Goal: Transaction & Acquisition: Purchase product/service

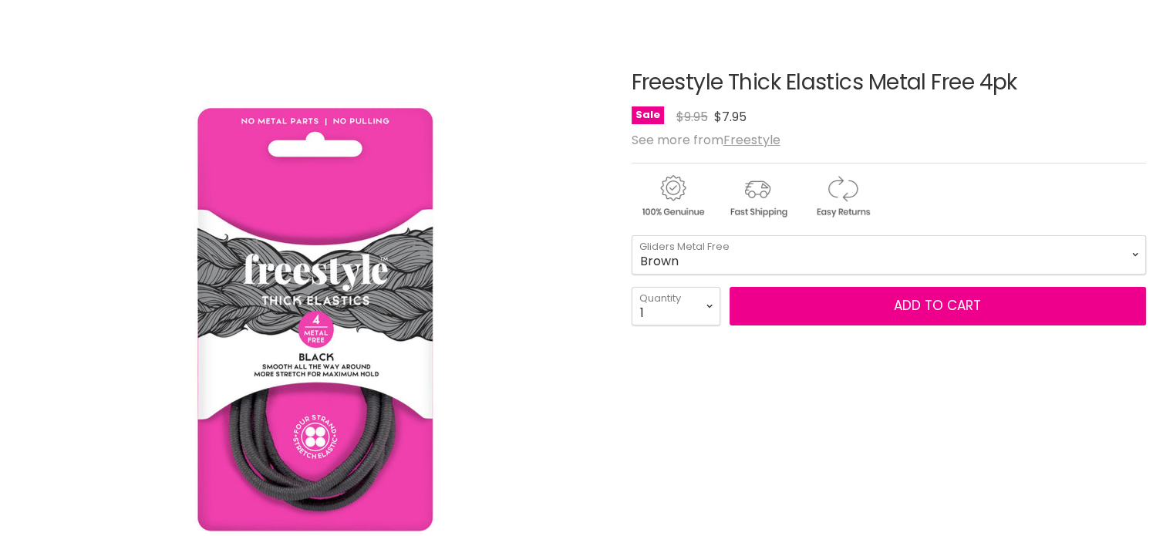
click at [632, 235] on select "Black Blonde Brown Gliders - Pink Gliders - Purple" at bounding box center [889, 254] width 514 height 39
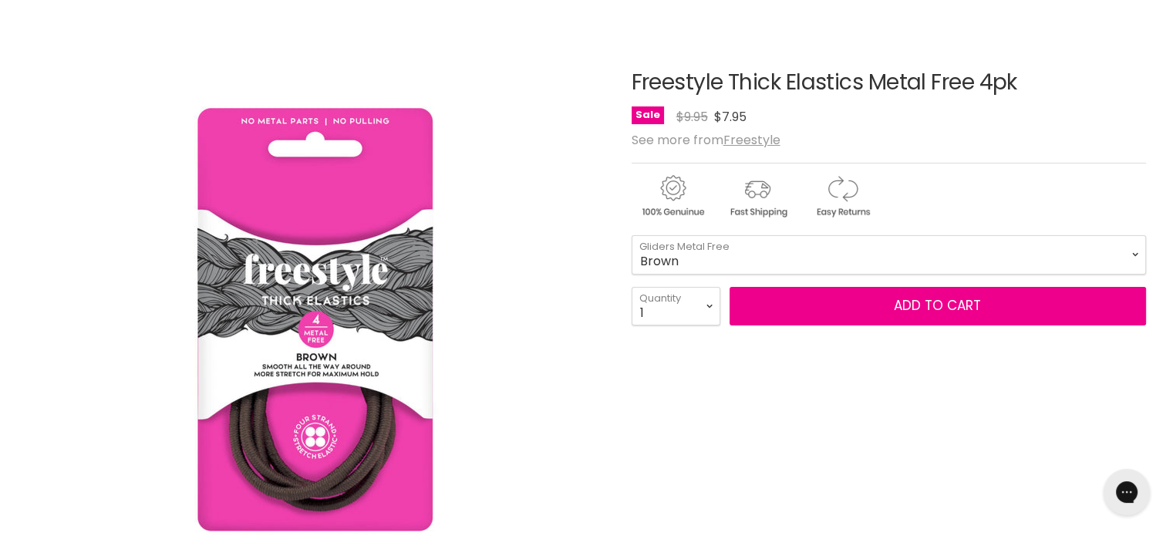
click at [777, 237] on select "Black Blonde Brown Gliders - Pink Gliders - Purple" at bounding box center [889, 254] width 514 height 39
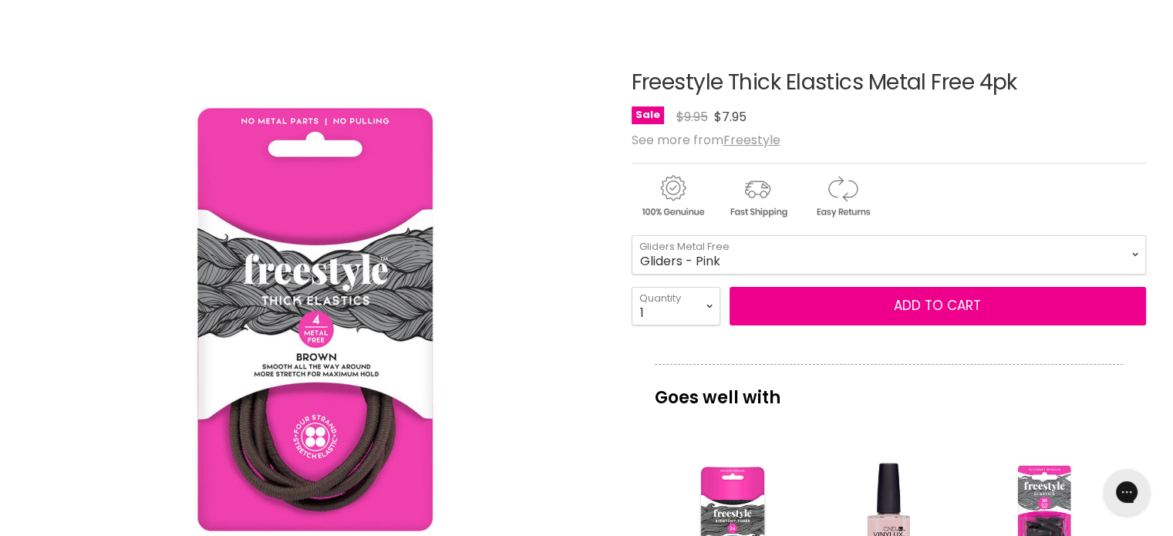
click at [632, 235] on select "Black Blonde Brown Gliders - Pink Gliders - Purple" at bounding box center [889, 254] width 514 height 39
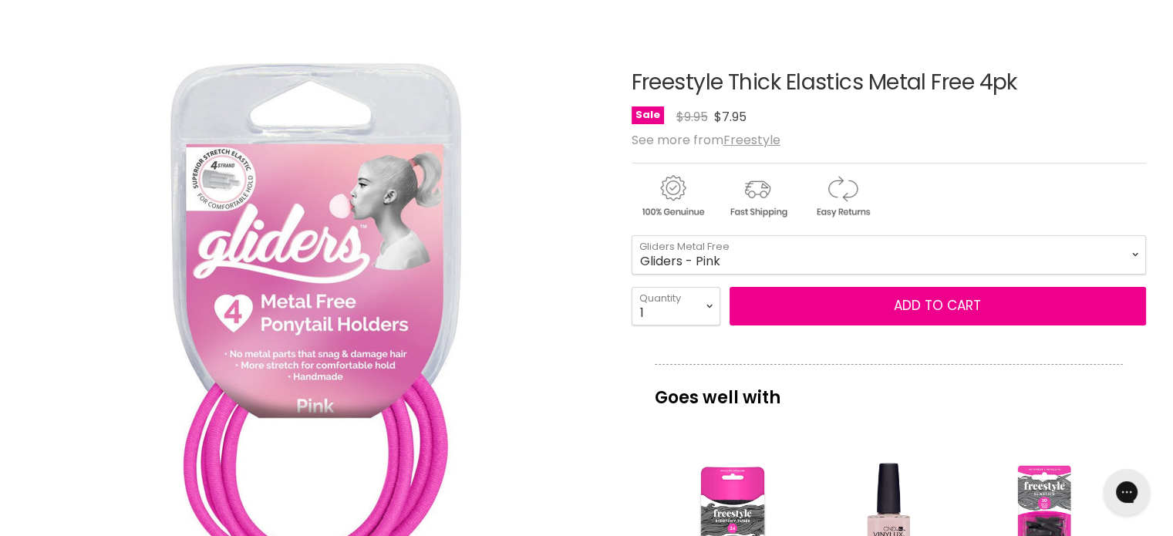
click at [768, 252] on select "Black Blonde Brown Gliders - Pink Gliders - Purple" at bounding box center [889, 254] width 514 height 39
click at [632, 235] on select "Black Blonde Brown Gliders - Pink Gliders - Purple" at bounding box center [889, 254] width 514 height 39
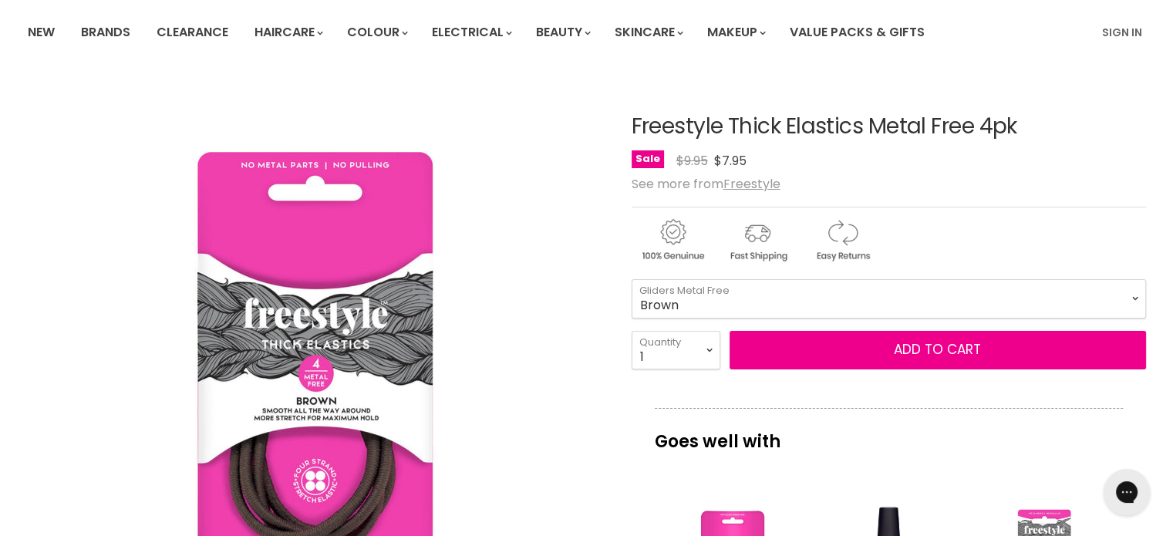
scroll to position [154, 0]
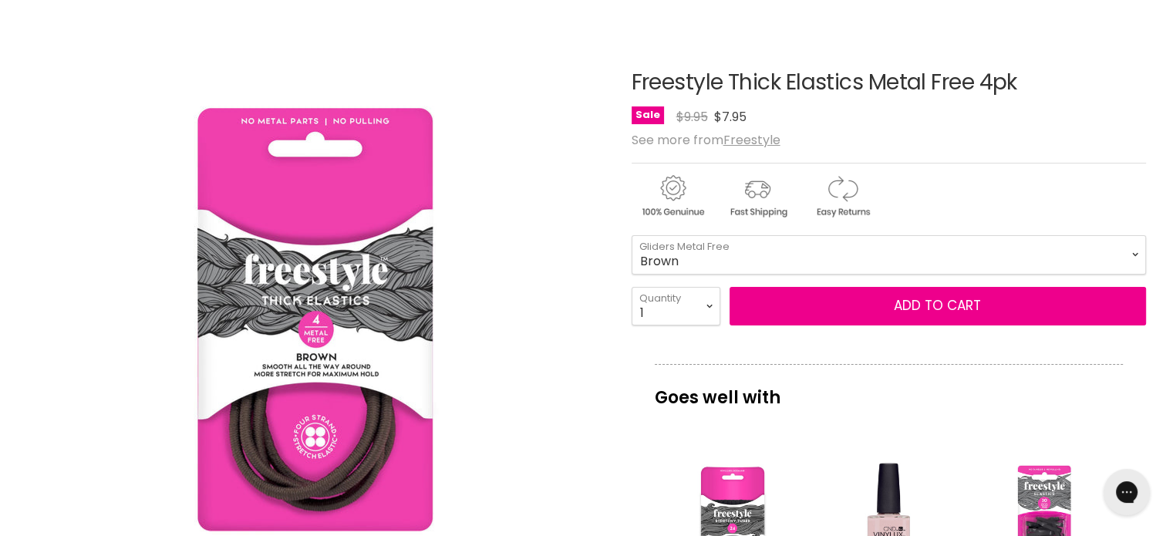
click at [760, 251] on select "Black Blonde Brown Gliders - Pink Gliders - Purple" at bounding box center [889, 254] width 514 height 39
click at [632, 235] on select "Black Blonde Brown Gliders - Pink Gliders - Purple" at bounding box center [889, 254] width 514 height 39
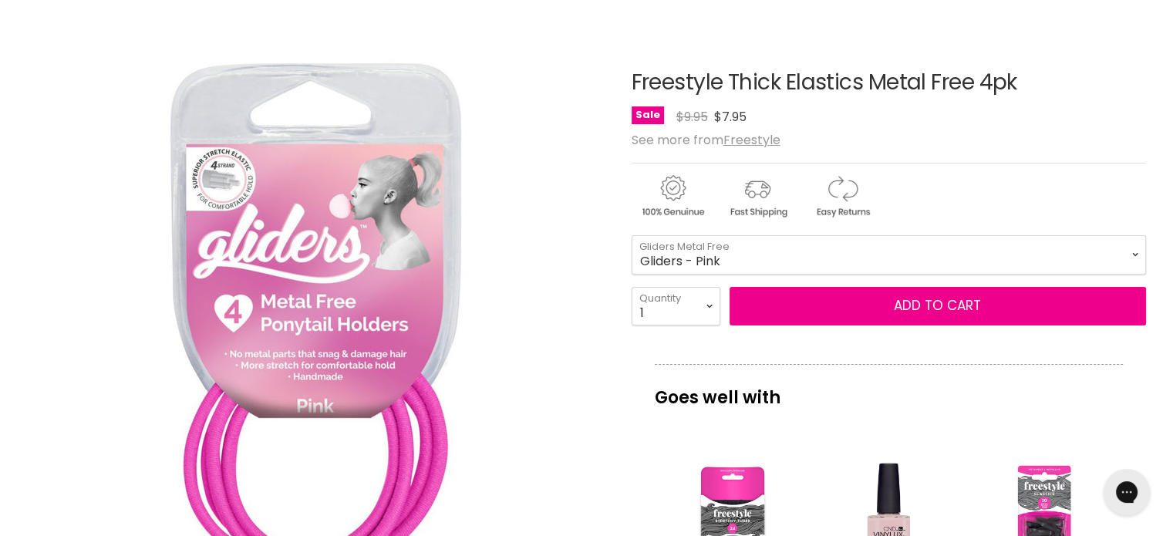
click at [773, 239] on select "Black Blonde Brown Gliders - Pink Gliders - Purple" at bounding box center [889, 254] width 514 height 39
click at [632, 235] on select "Black Blonde Brown Gliders - Pink Gliders - Purple" at bounding box center [889, 254] width 514 height 39
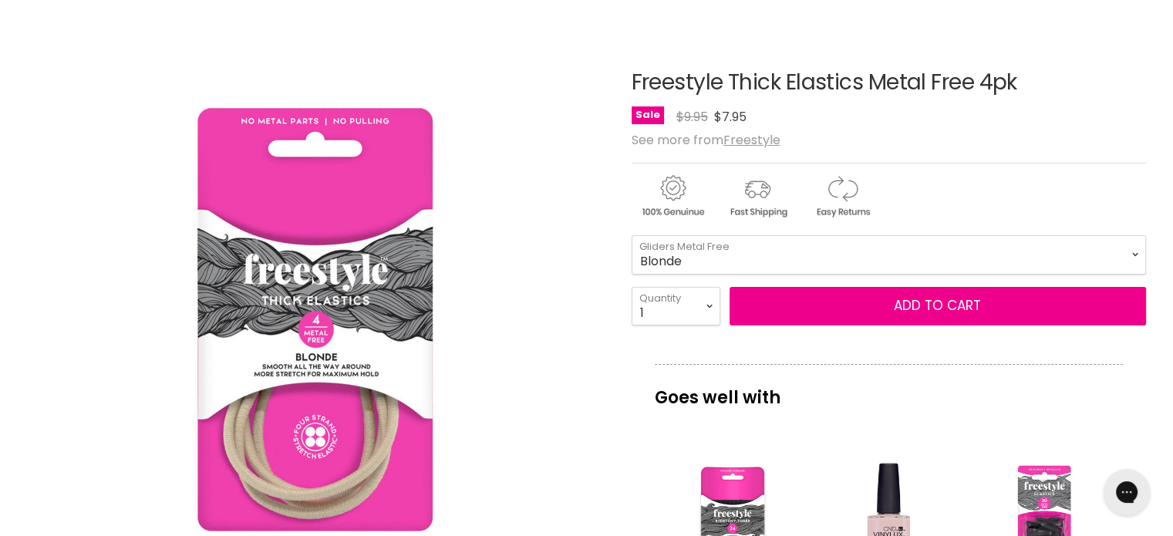
click at [759, 257] on select "Black Blonde Brown Gliders - Pink Gliders - Purple" at bounding box center [889, 254] width 514 height 39
select select "Black"
click at [632, 235] on select "Black Blonde Brown Gliders - Pink Gliders - Purple" at bounding box center [889, 254] width 514 height 39
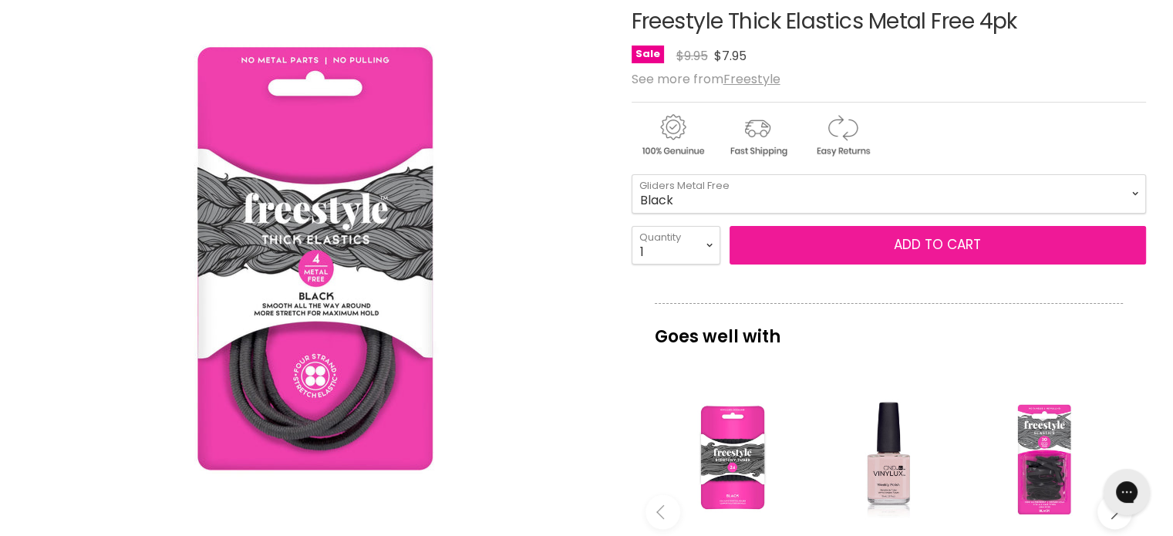
scroll to position [308, 0]
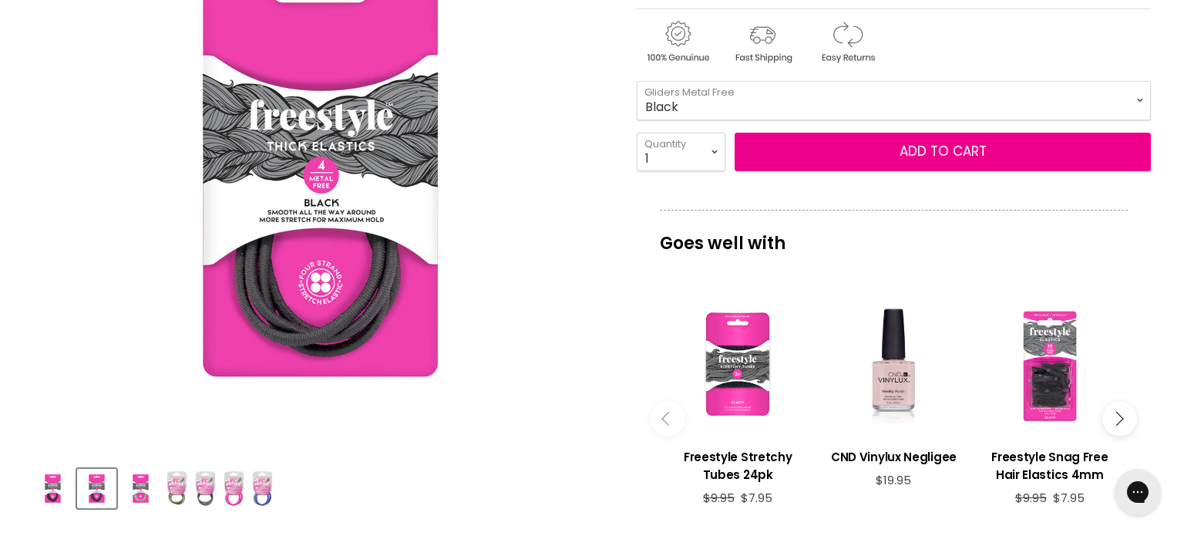
drag, startPoint x: 318, startPoint y: 173, endPoint x: 309, endPoint y: 489, distance: 315.5
click at [347, 487] on div "Product thumbnails" at bounding box center [321, 486] width 581 height 44
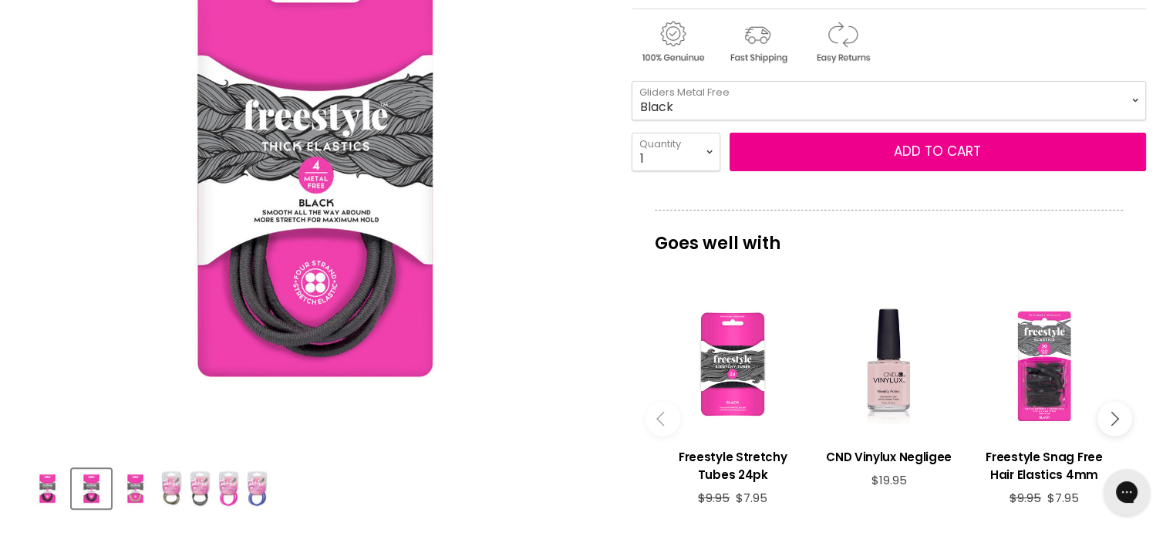
click at [264, 490] on img "Product thumbnails" at bounding box center [257, 488] width 21 height 36
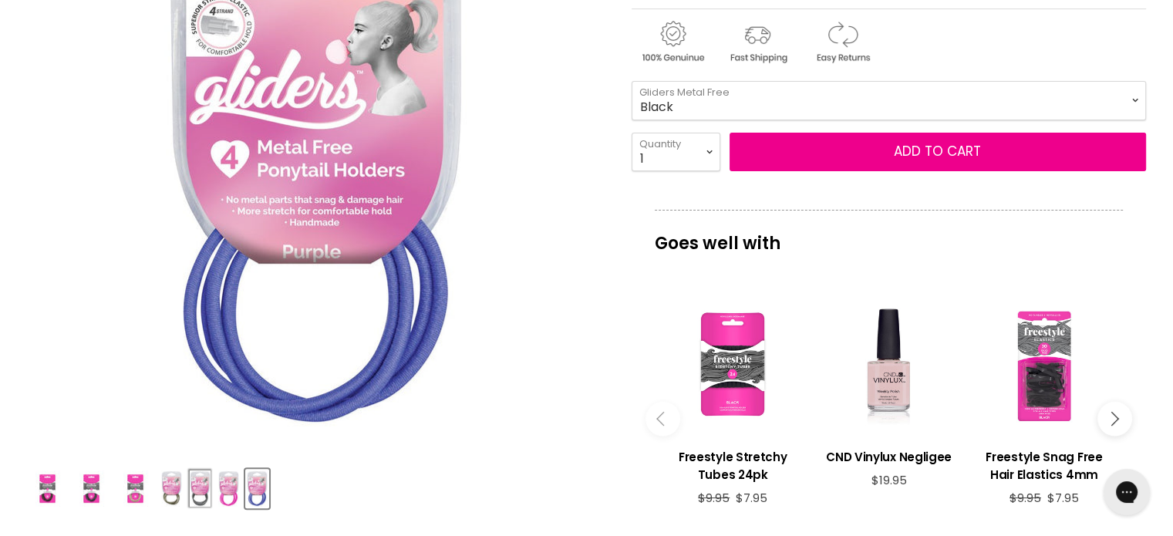
click at [212, 490] on button "Product thumbnails" at bounding box center [200, 488] width 24 height 39
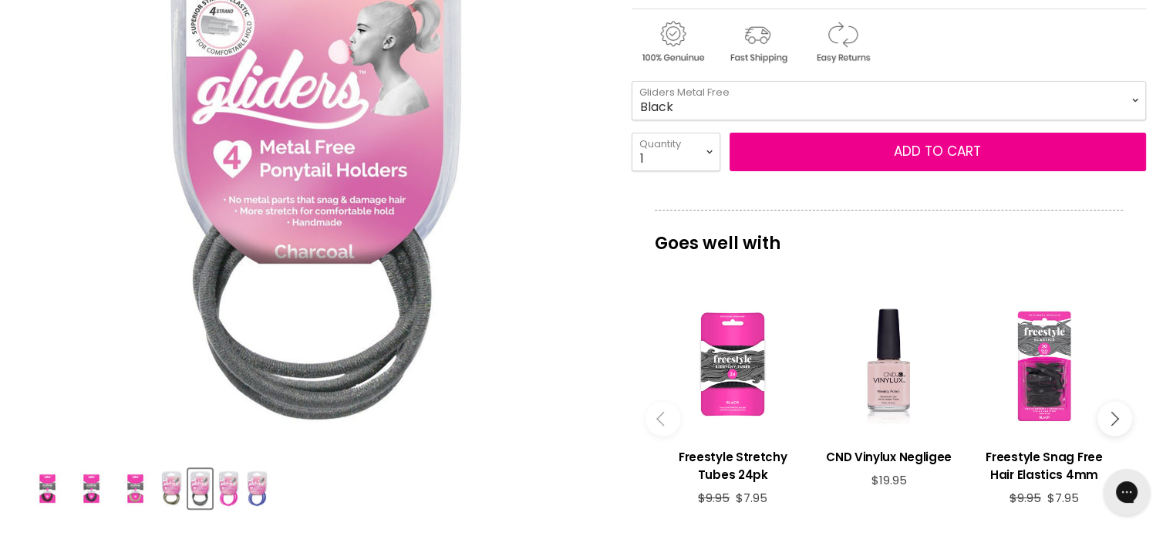
click at [176, 490] on img "Product thumbnails" at bounding box center [171, 488] width 21 height 36
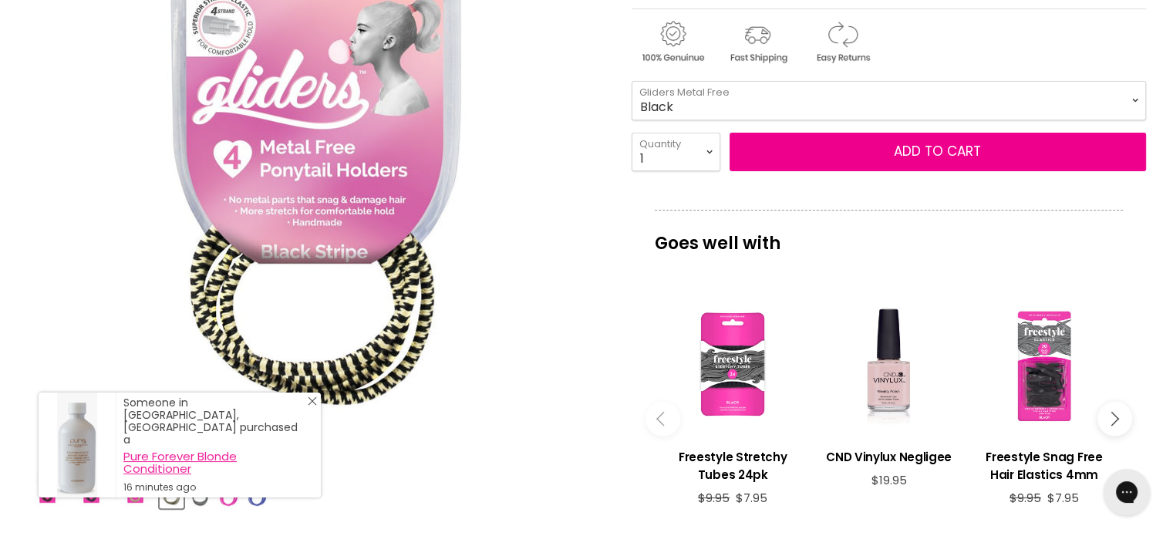
click at [155, 494] on div "Someone in [GEOGRAPHIC_DATA], [GEOGRAPHIC_DATA] purchased a Pure Forever Blonde…" at bounding box center [214, 444] width 182 height 97
